Goal: Check status

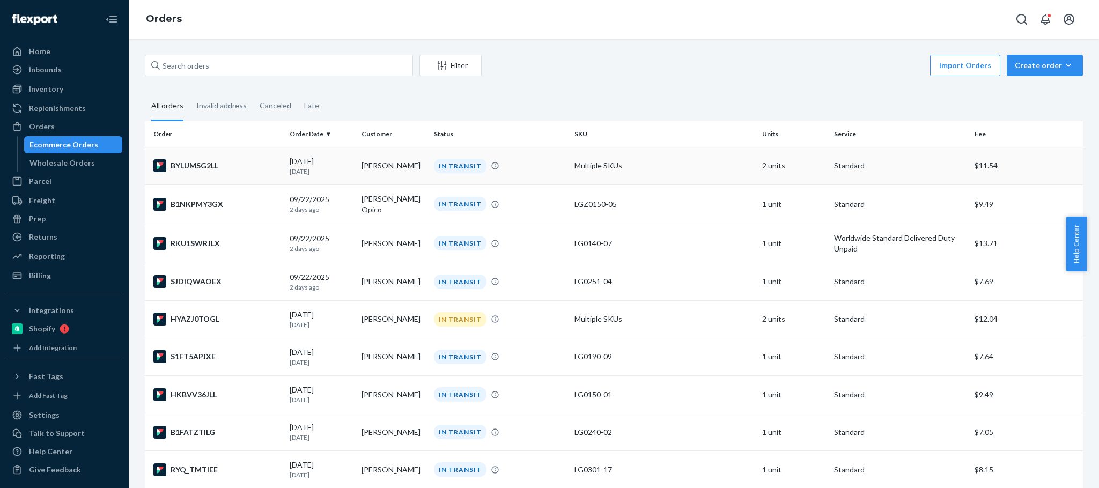
click at [499, 179] on td "IN TRANSIT" at bounding box center [500, 166] width 141 height 38
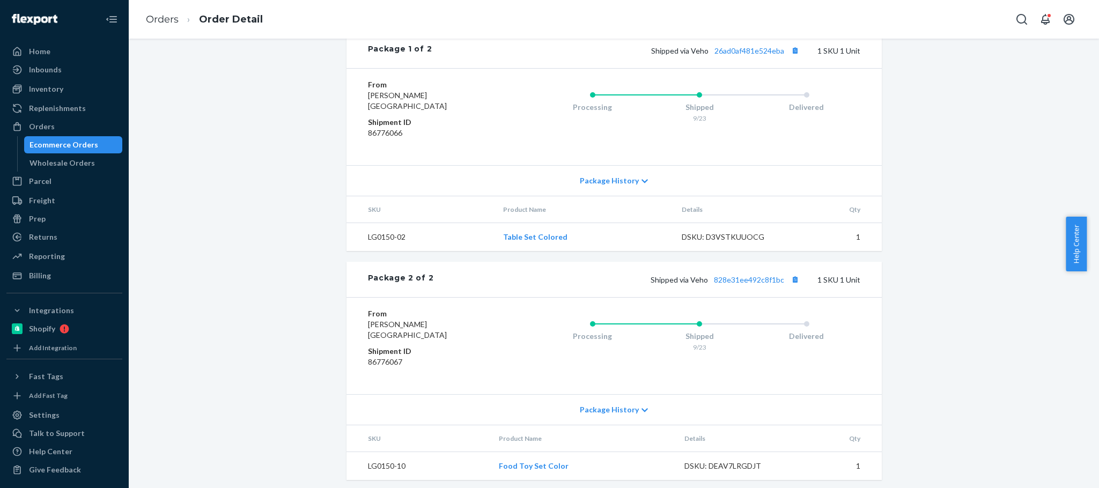
scroll to position [449, 0]
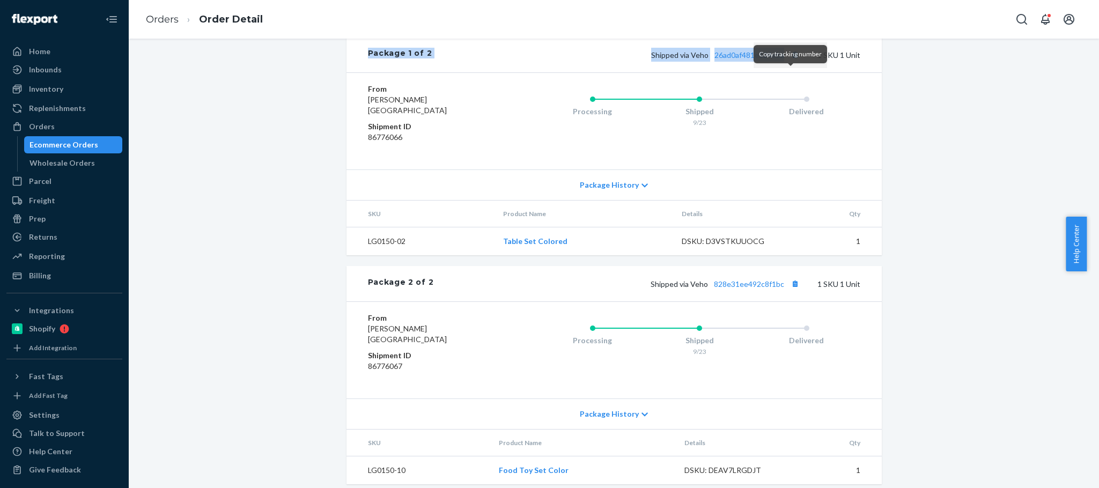
drag, startPoint x: 389, startPoint y: 73, endPoint x: 787, endPoint y: 82, distance: 397.5
click at [787, 72] on div "Package 1 of 2 Shipped via Veho 26ad0af481e524eba 1 SKU 1 Unit" at bounding box center [613, 54] width 535 height 35
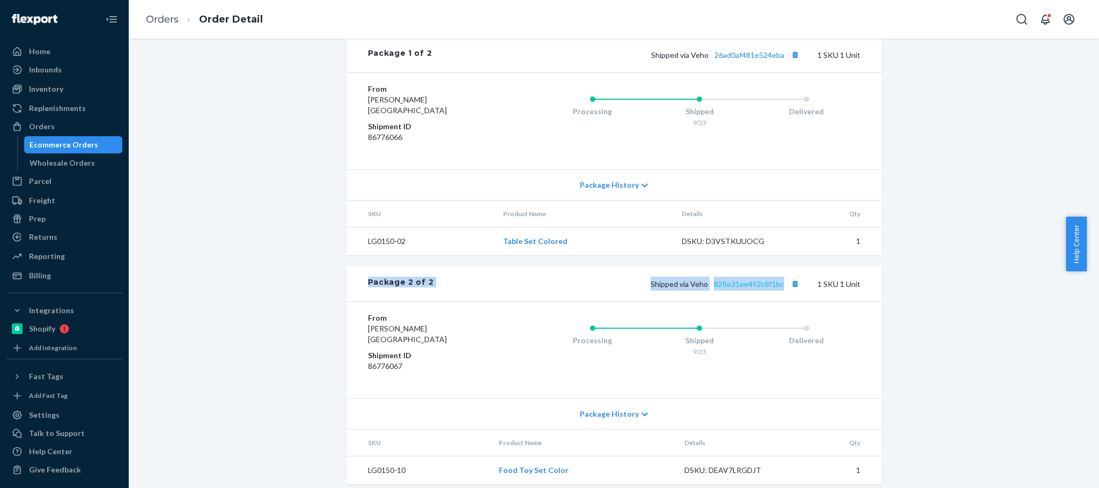
drag, startPoint x: 734, startPoint y: 323, endPoint x: 778, endPoint y: 307, distance: 46.3
click at [778, 301] on div "Package 2 of 2 Shipped via Veho 828e31ee492c8f1bc 1 SKU 1 Unit" at bounding box center [613, 283] width 535 height 35
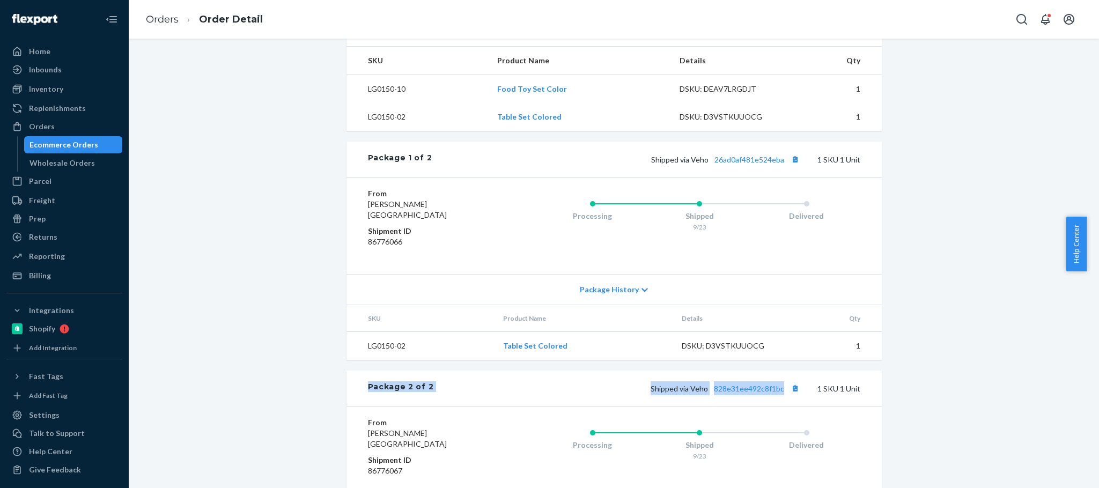
scroll to position [348, 0]
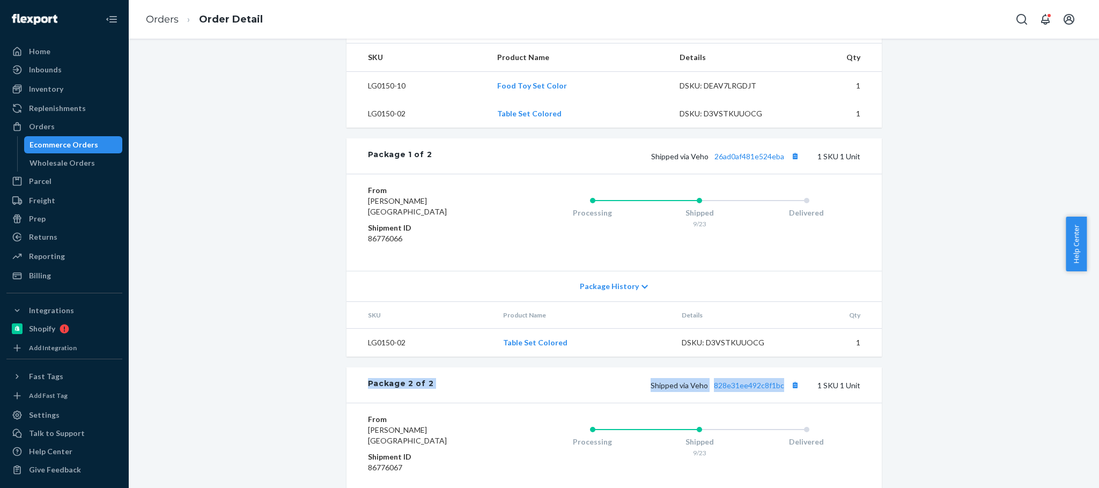
click at [687, 390] on span "Shipped via Veho 828e31ee492c8f1bc" at bounding box center [727, 385] width 152 height 9
click at [68, 128] on div "Orders" at bounding box center [65, 126] width 114 height 15
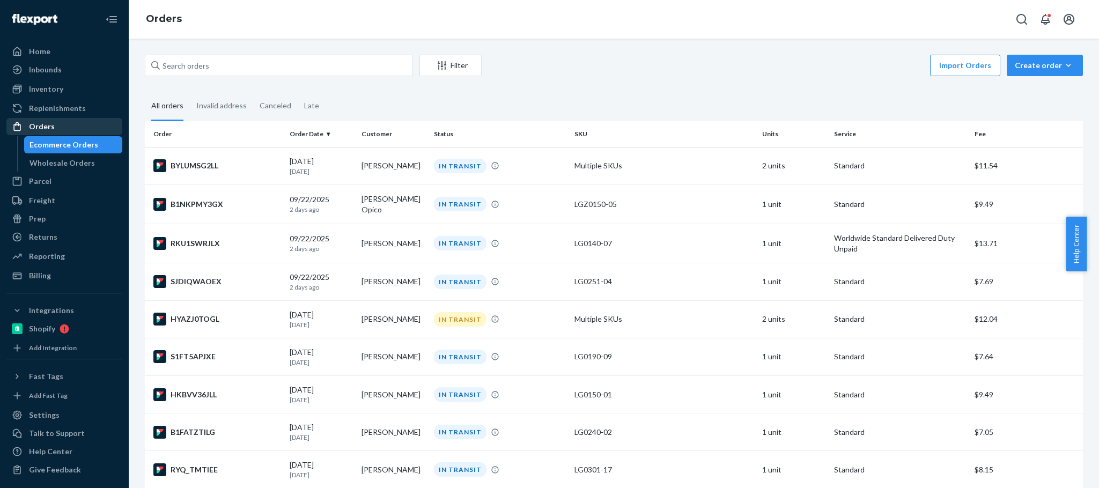
click at [97, 128] on div "Orders" at bounding box center [65, 126] width 114 height 15
click at [71, 128] on div "Orders" at bounding box center [65, 126] width 114 height 15
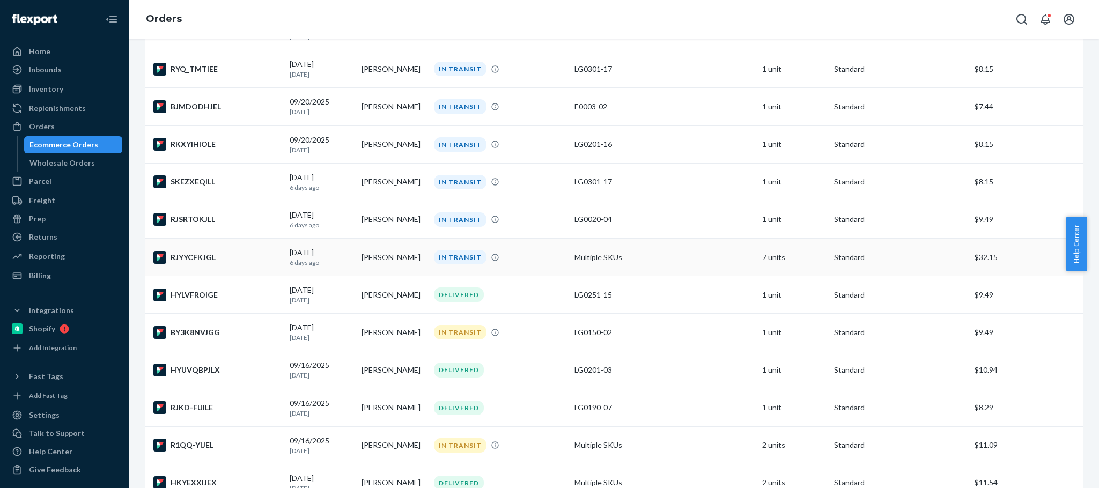
click at [534, 264] on div "IN TRANSIT" at bounding box center [500, 257] width 136 height 14
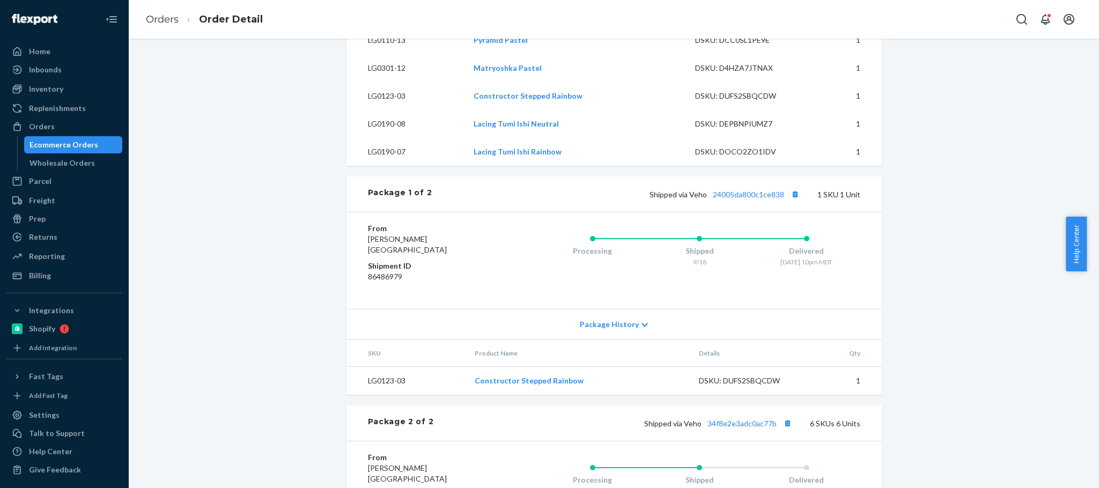
scroll to position [449, 0]
drag, startPoint x: 358, startPoint y: 218, endPoint x: 779, endPoint y: 217, distance: 421.0
click at [779, 212] on div "Package 1 of 2 Shipped via Veho 24005da800c1ce838 1 SKU 1 Unit" at bounding box center [613, 194] width 535 height 35
copy div "Package 1 of 2 Shipped via Veho 24005da800c1ce838"
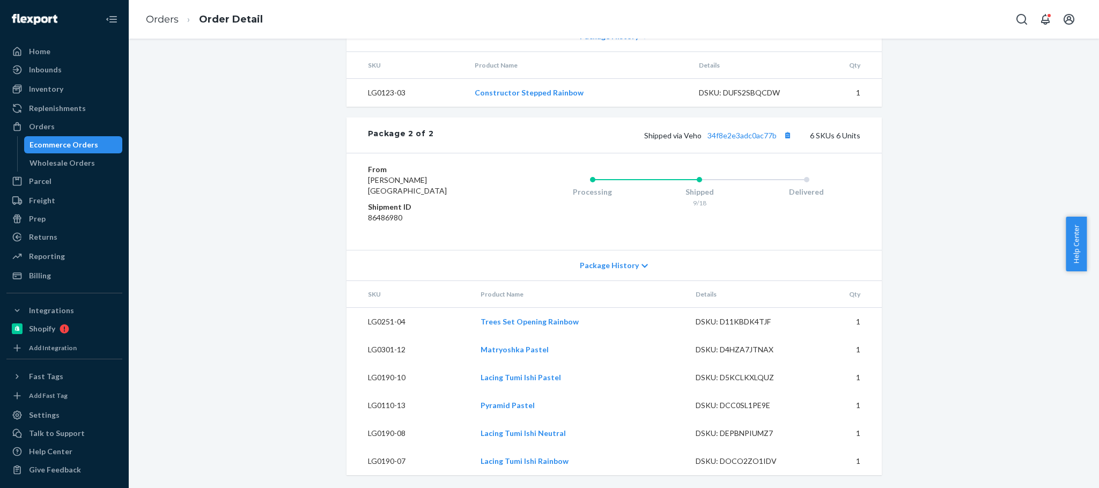
scroll to position [762, 0]
drag, startPoint x: 360, startPoint y: 129, endPoint x: 771, endPoint y: 130, distance: 410.3
click at [771, 130] on div "Package 2 of 2 Shipped via Veho 34f8e2e3adc0ac77b 6 SKUs 6 Units" at bounding box center [613, 134] width 535 height 35
copy div "Package 2 of 2 Shipped via Veho 34f8e2e3adc0ac77b"
click at [580, 144] on div "Package 2 of 2 Shipped via Veho 34f8e2e3adc0ac77b 6 SKUs 6 Units" at bounding box center [613, 134] width 535 height 35
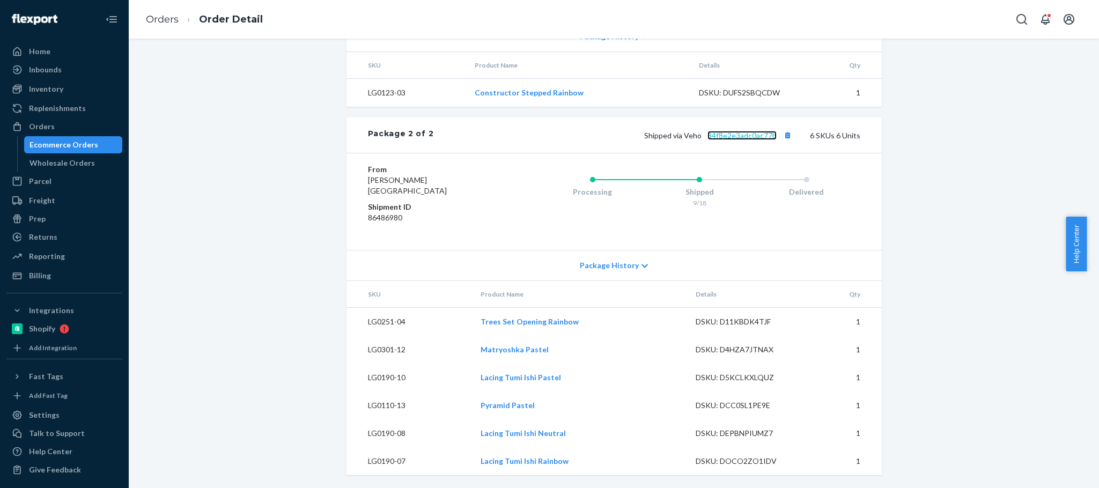
click at [726, 134] on link "34f8e2e3adc0ac77b" at bounding box center [741, 135] width 69 height 9
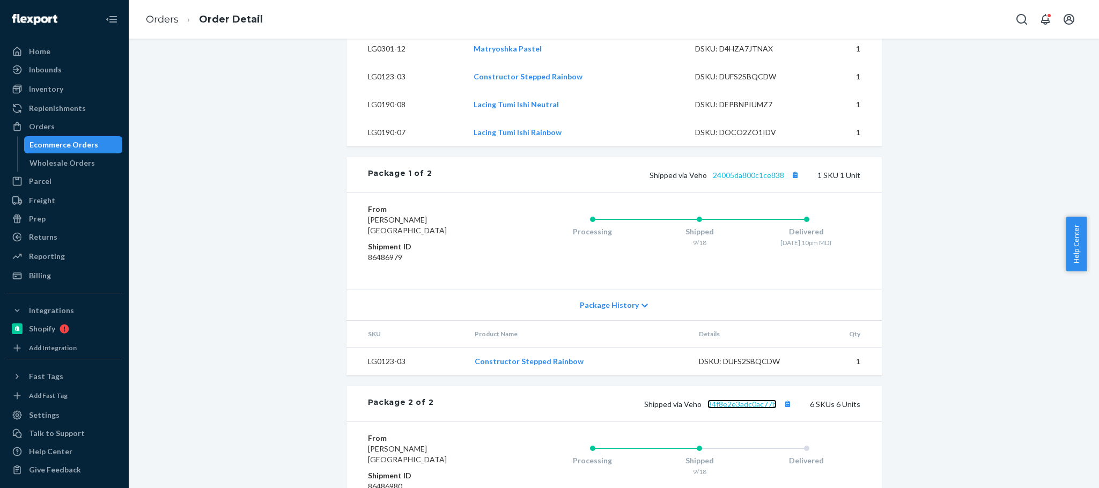
scroll to position [468, 0]
click at [720, 180] on link "24005da800c1ce838" at bounding box center [748, 175] width 71 height 9
click at [39, 53] on div "Home" at bounding box center [39, 51] width 21 height 11
